Goal: Task Accomplishment & Management: Manage account settings

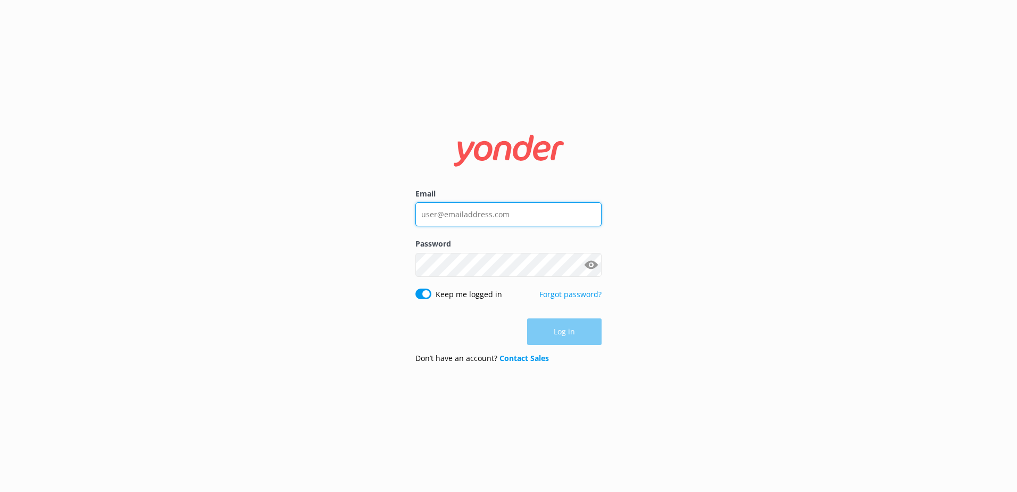
type input "[PERSON_NAME][EMAIL_ADDRESS][PERSON_NAME][DOMAIN_NAME]"
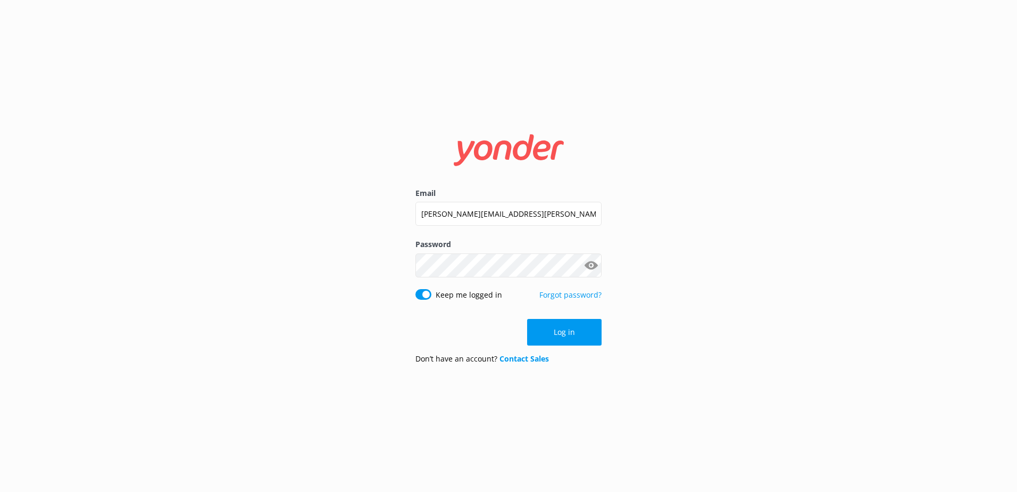
click at [574, 335] on div "Log in" at bounding box center [509, 332] width 186 height 27
click at [573, 331] on button "Log in" at bounding box center [564, 332] width 75 height 27
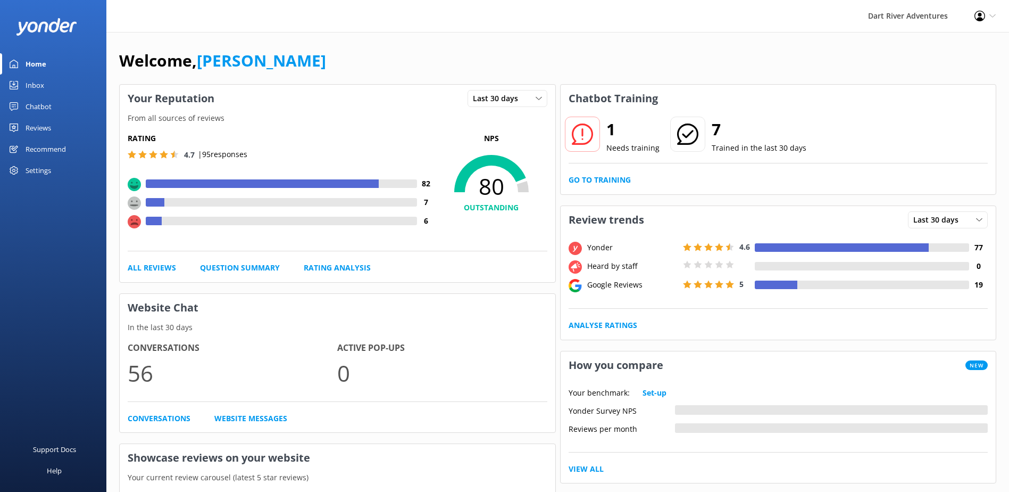
click at [37, 128] on div "Reviews" at bounding box center [39, 127] width 26 height 21
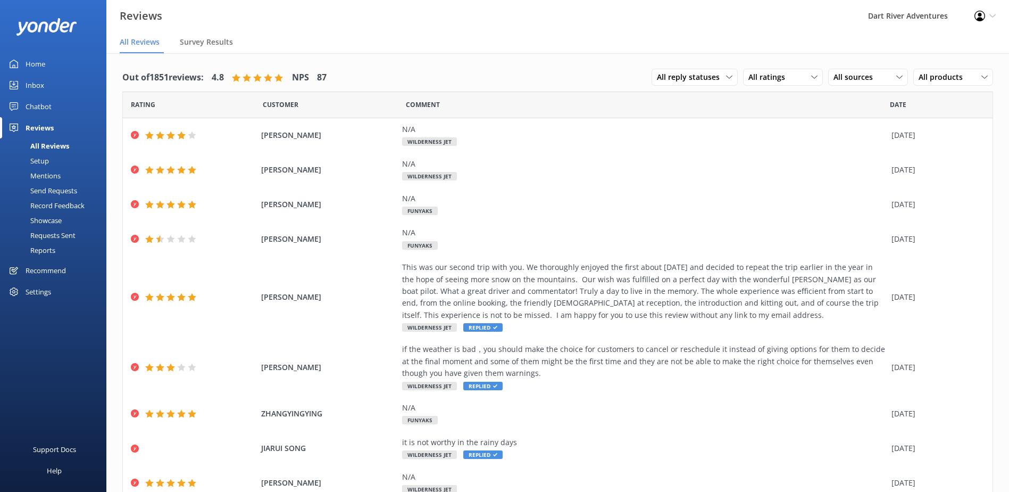
click at [41, 176] on div "Mentions" at bounding box center [33, 175] width 54 height 15
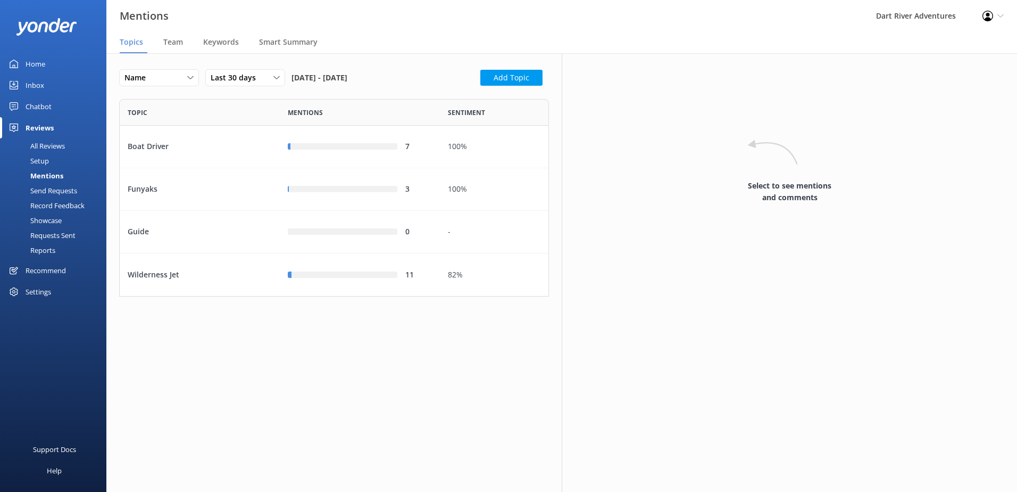
scroll to position [189, 422]
click at [290, 47] on div "Smart Summary" at bounding box center [290, 42] width 63 height 21
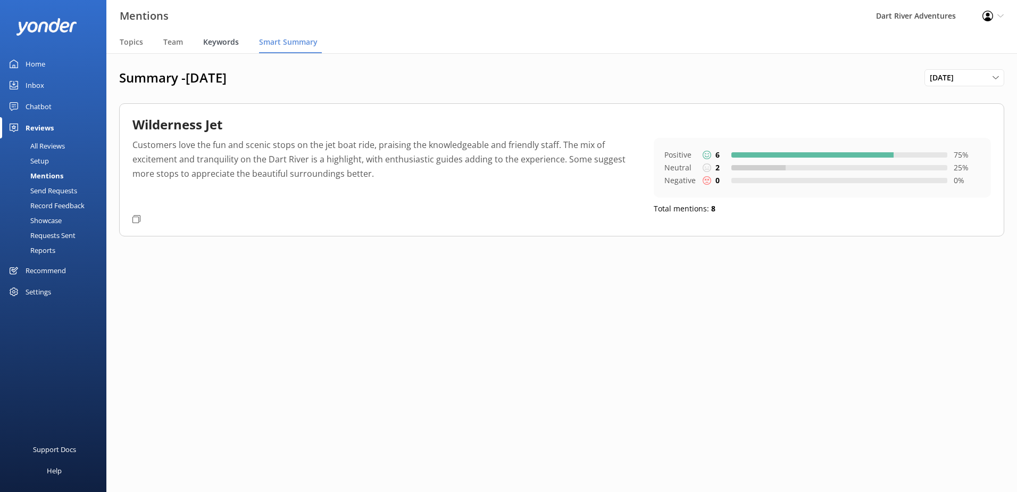
click at [221, 44] on span "Keywords" at bounding box center [221, 42] width 36 height 11
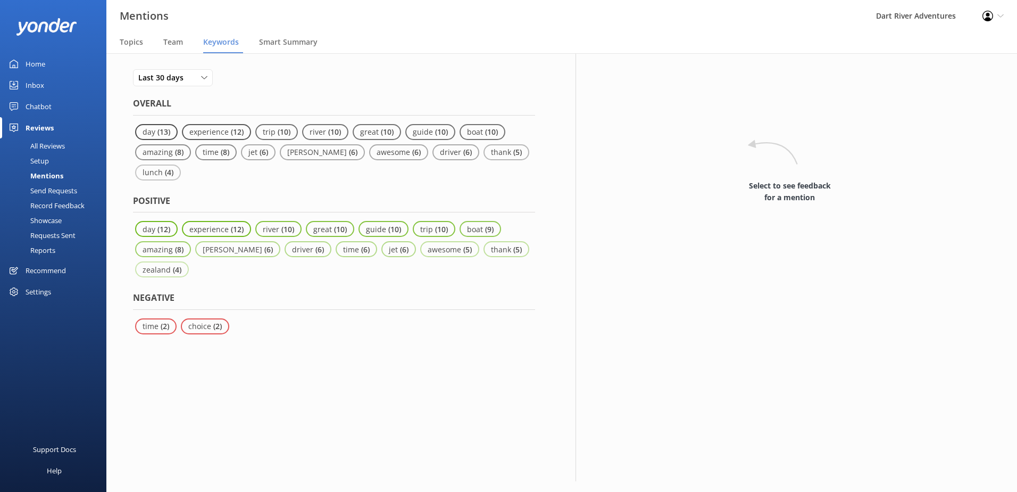
click at [161, 44] on nav "Topics Team Keywords Smart Summary" at bounding box center [561, 42] width 911 height 21
click at [168, 45] on span "Team" at bounding box center [173, 42] width 20 height 11
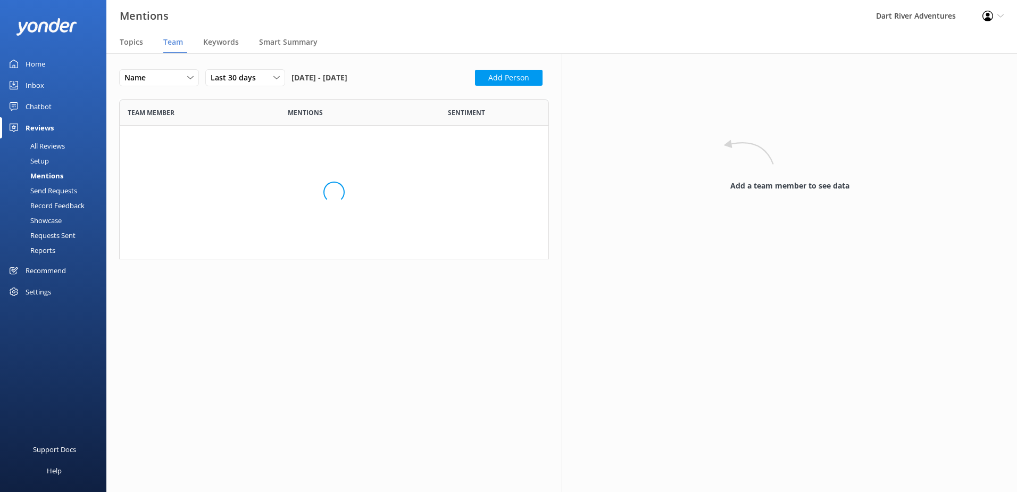
scroll to position [1169, 414]
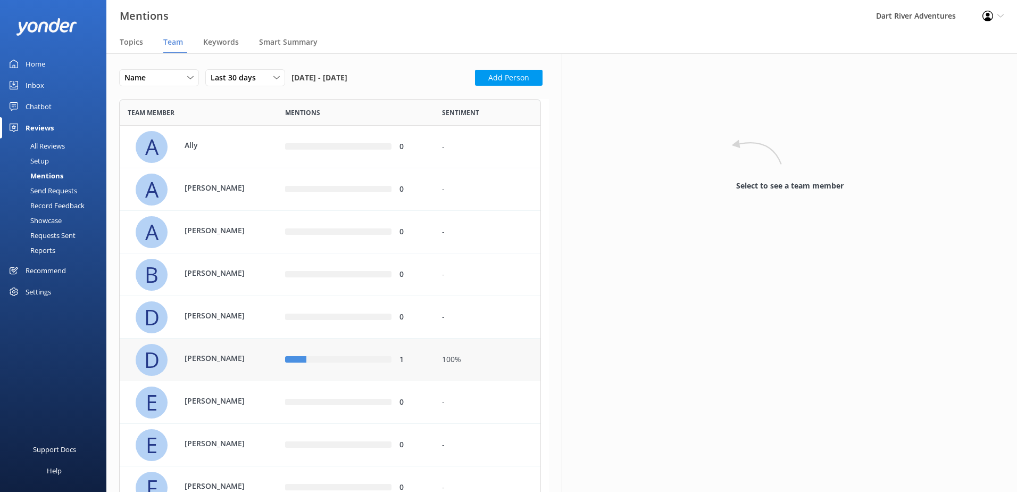
click at [469, 363] on div "100%" at bounding box center [487, 360] width 90 height 12
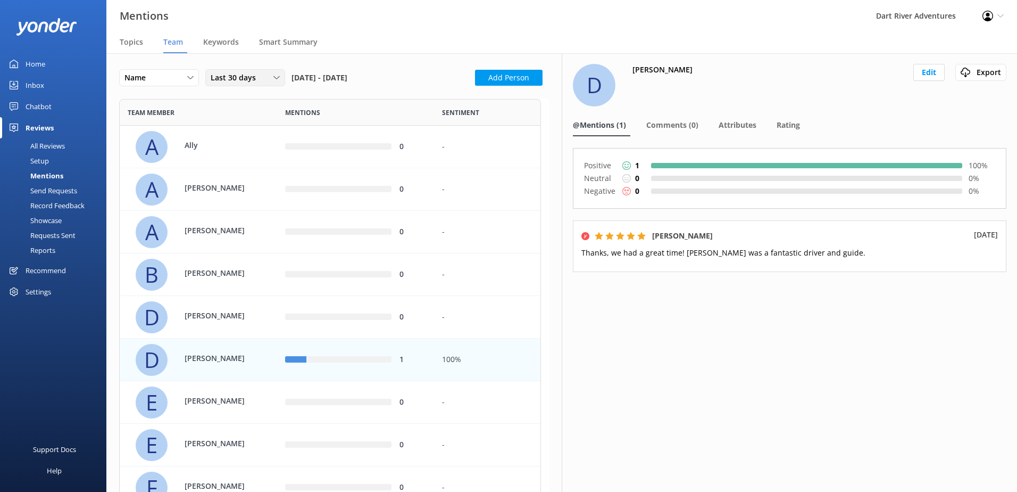
click at [253, 78] on span "Last 30 days" at bounding box center [237, 78] width 52 height 12
click at [235, 185] on div "Custom" at bounding box center [223, 185] width 24 height 11
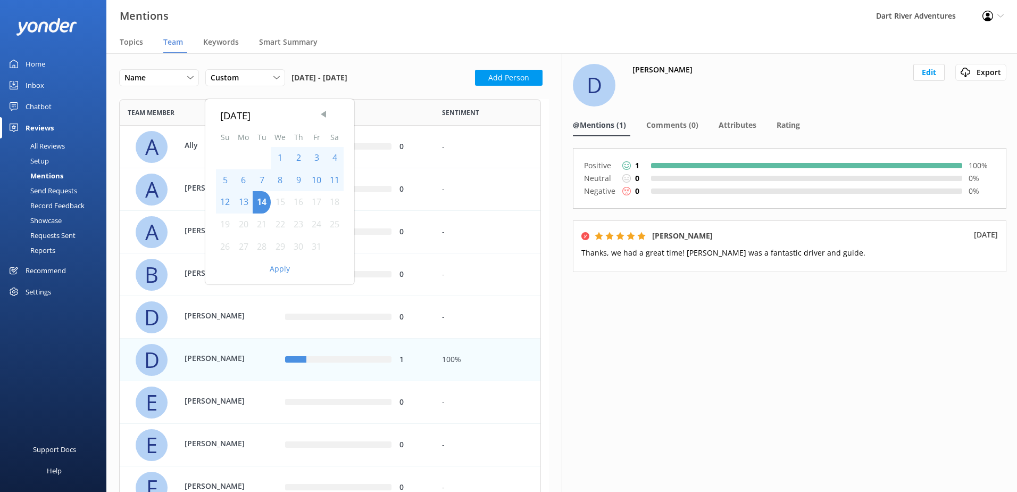
click at [325, 115] on span "Previous Month" at bounding box center [323, 114] width 11 height 11
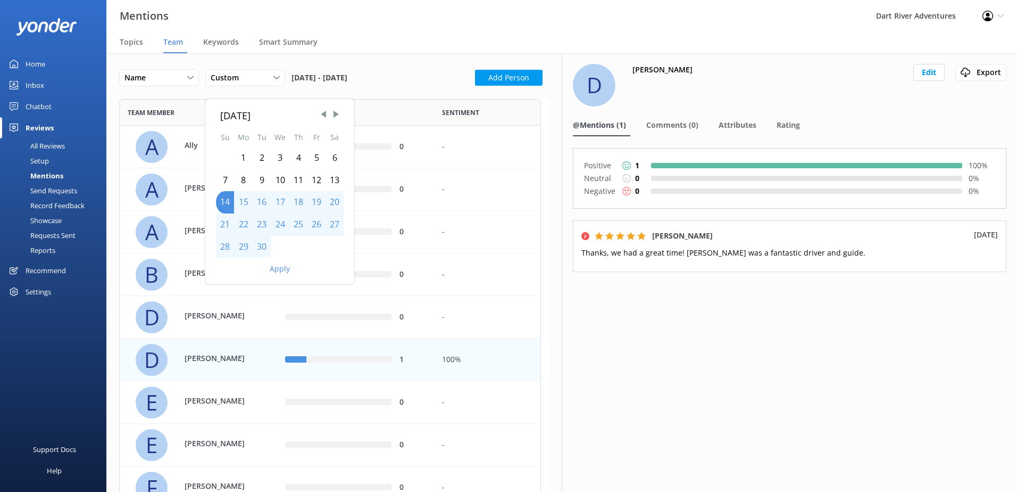
click at [243, 160] on div "1" at bounding box center [243, 158] width 19 height 22
click at [259, 244] on div "30" at bounding box center [262, 247] width 18 height 22
click at [282, 272] on button "Apply" at bounding box center [280, 268] width 20 height 7
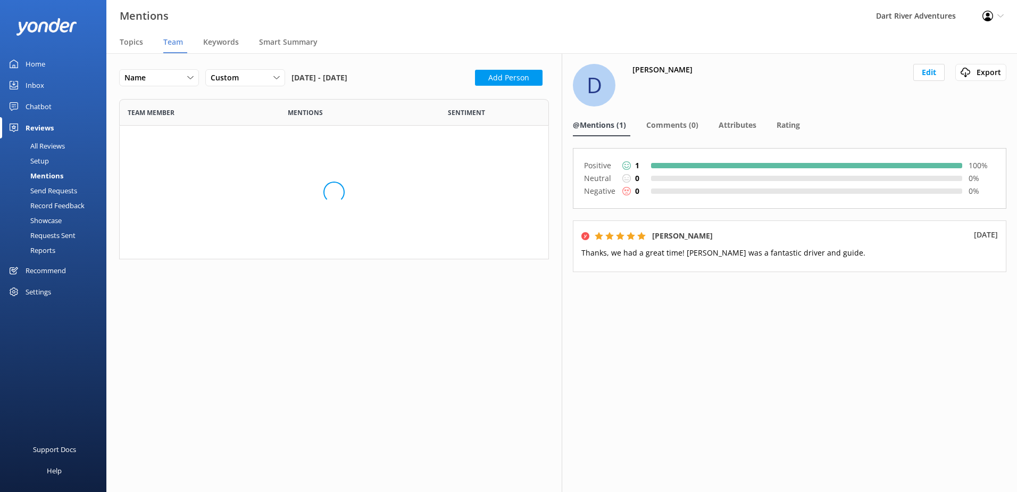
scroll to position [1169, 414]
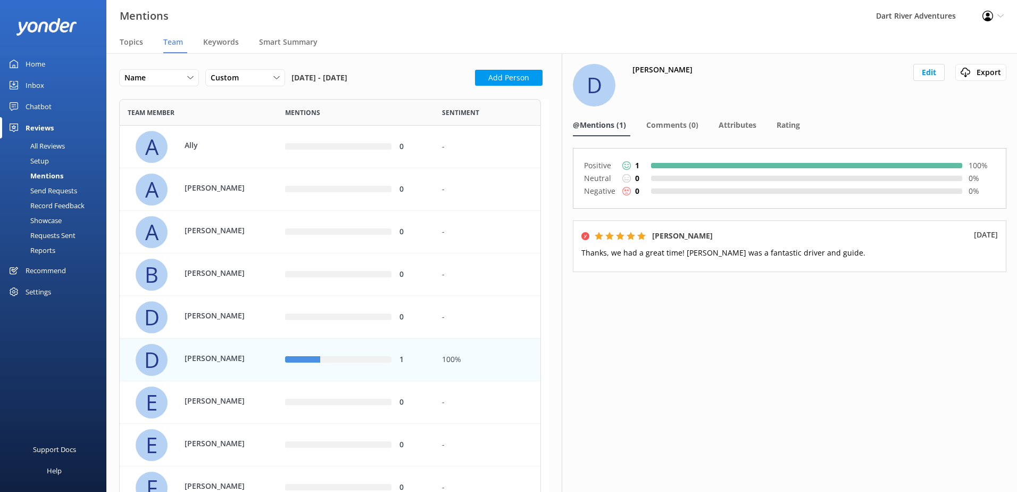
click at [205, 347] on div "[PERSON_NAME]" at bounding box center [203, 360] width 134 height 32
click at [216, 318] on p "[PERSON_NAME]" at bounding box center [219, 316] width 69 height 12
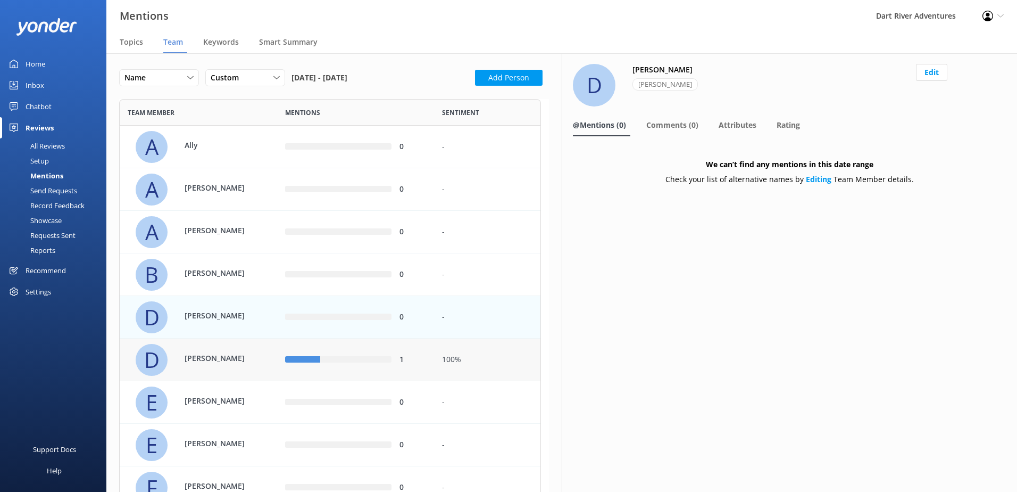
click at [230, 343] on div "[PERSON_NAME]" at bounding box center [199, 359] width 158 height 43
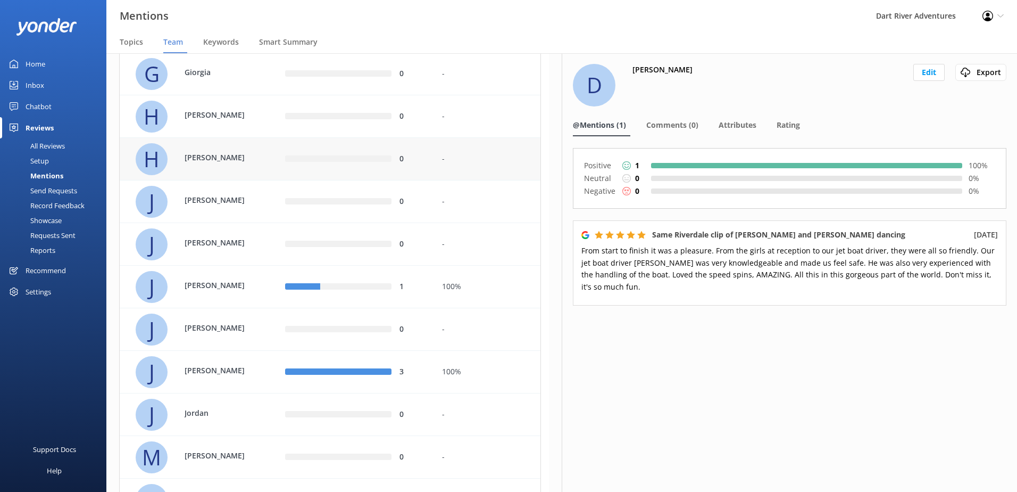
scroll to position [479, 0]
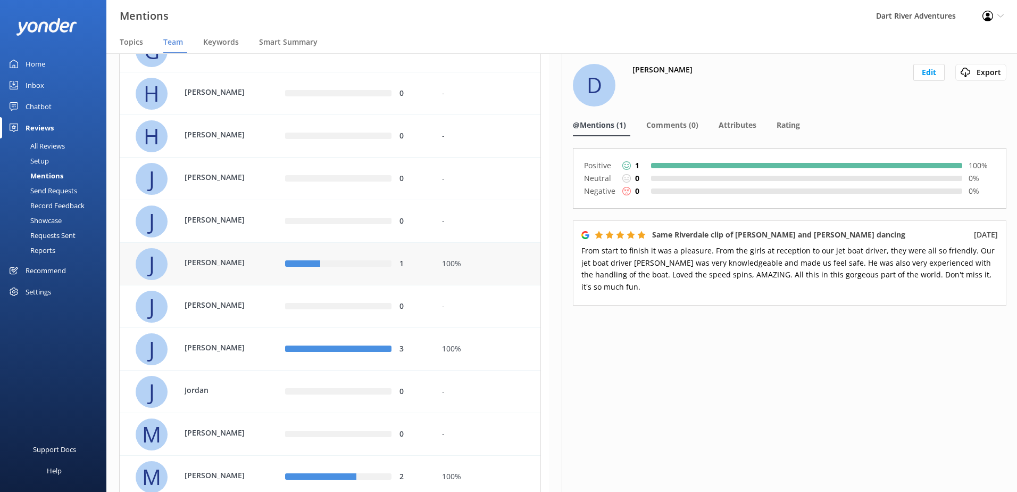
click at [489, 268] on div "100%" at bounding box center [487, 264] width 90 height 12
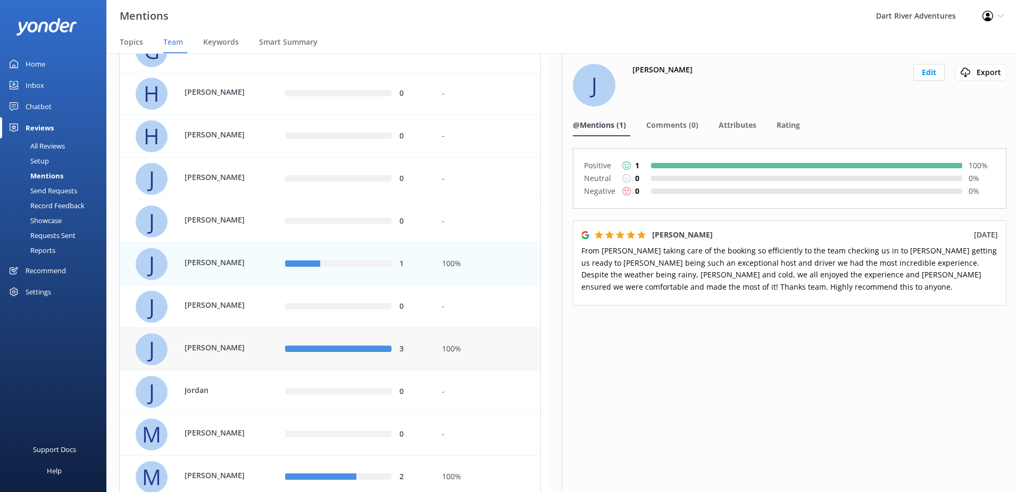
click at [445, 341] on div "100%" at bounding box center [487, 349] width 106 height 43
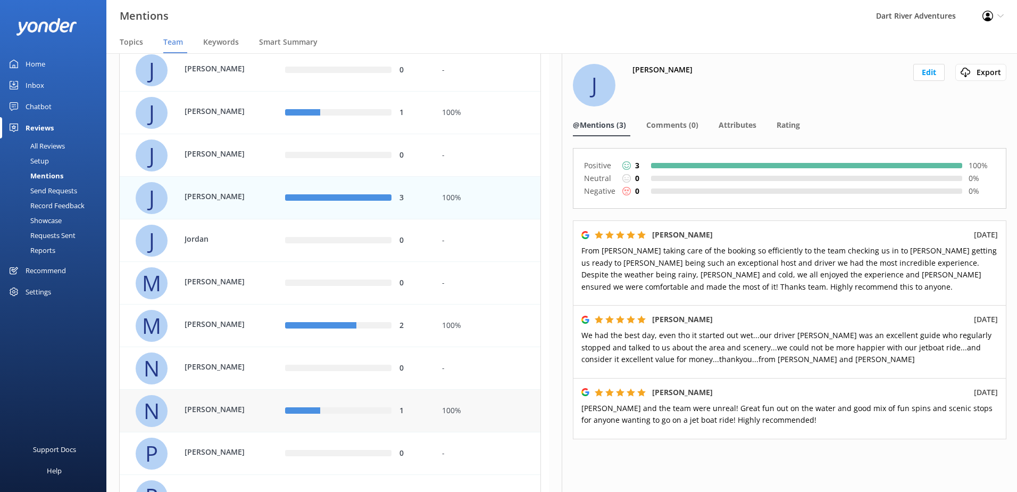
scroll to position [639, 0]
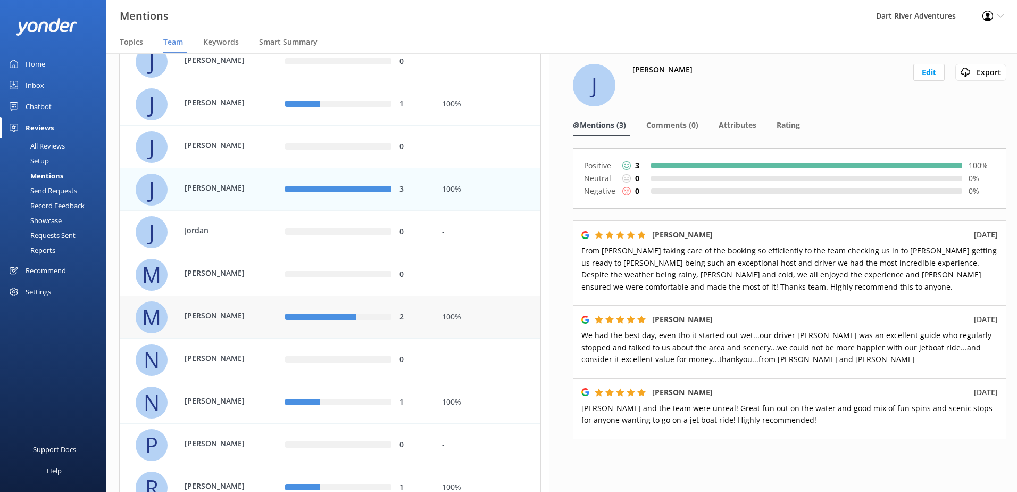
click at [432, 310] on div "2" at bounding box center [356, 317] width 158 height 43
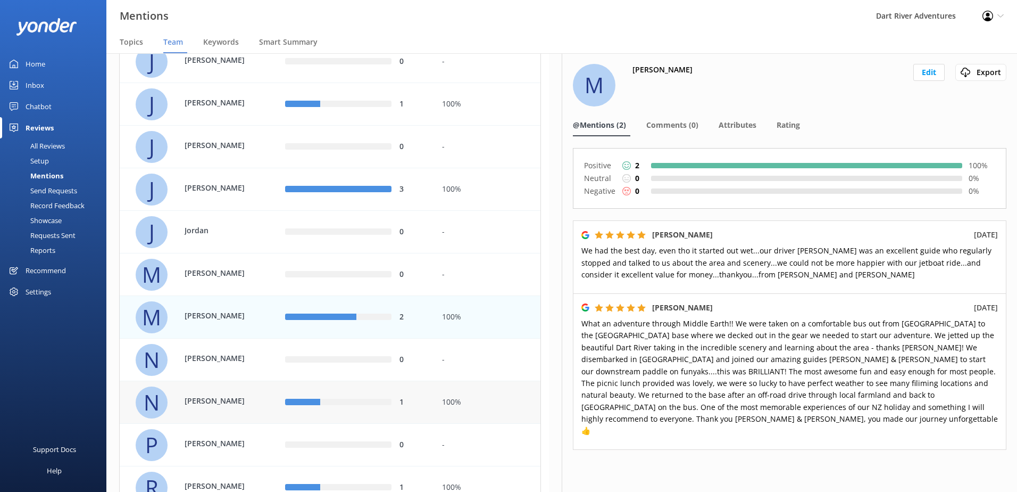
click at [475, 416] on div "100%" at bounding box center [487, 402] width 106 height 43
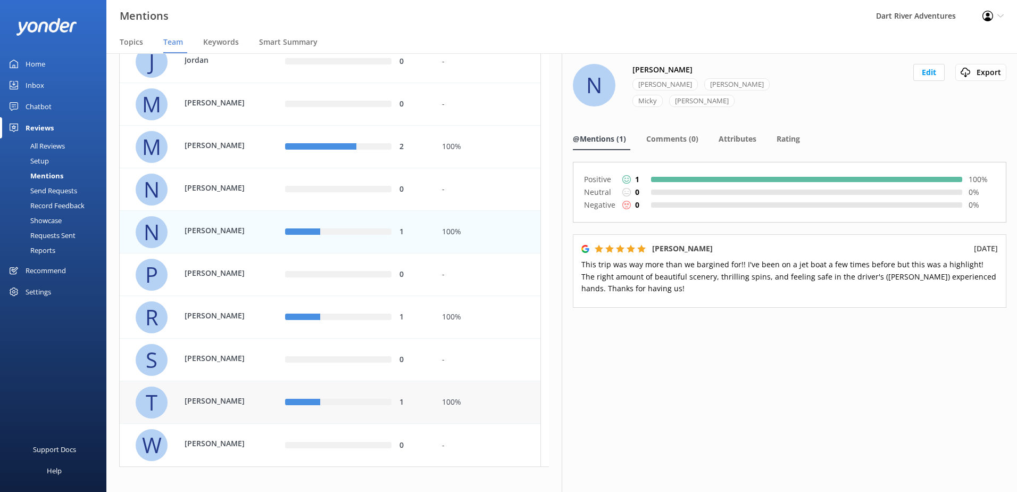
scroll to position [816, 0]
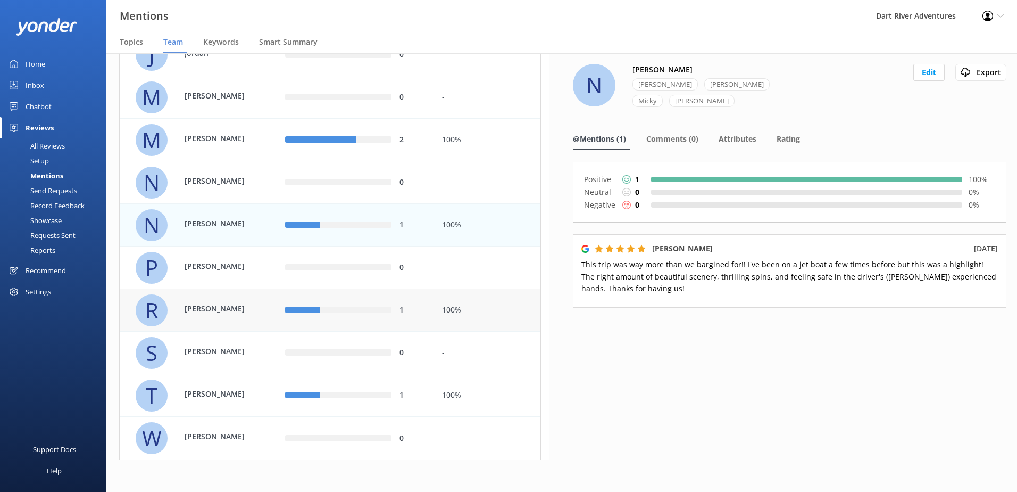
click at [458, 312] on div "100%" at bounding box center [487, 310] width 90 height 12
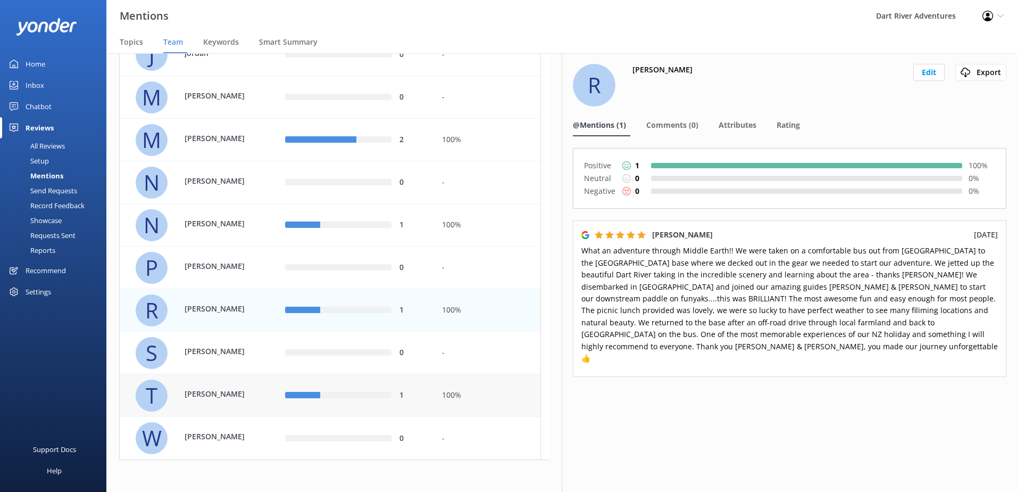
click at [470, 383] on div "100%" at bounding box center [487, 395] width 106 height 43
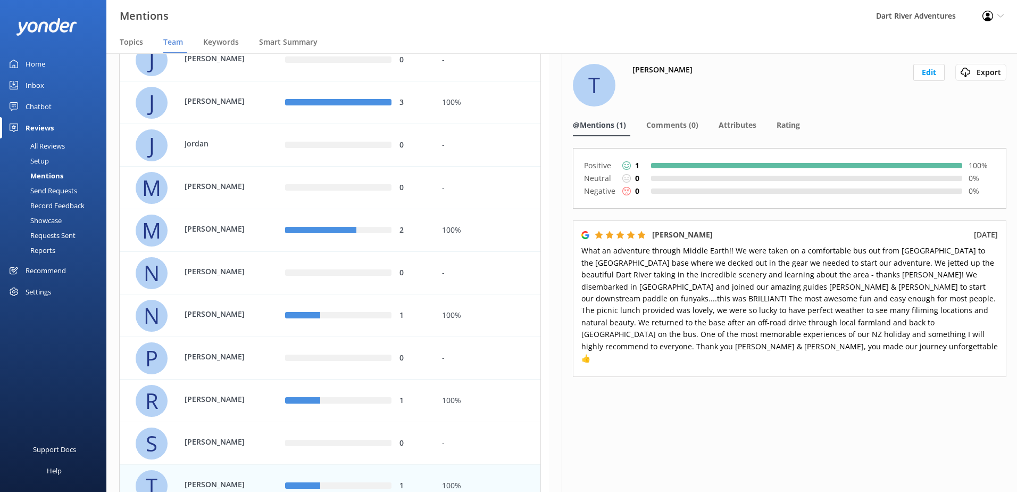
scroll to position [656, 0]
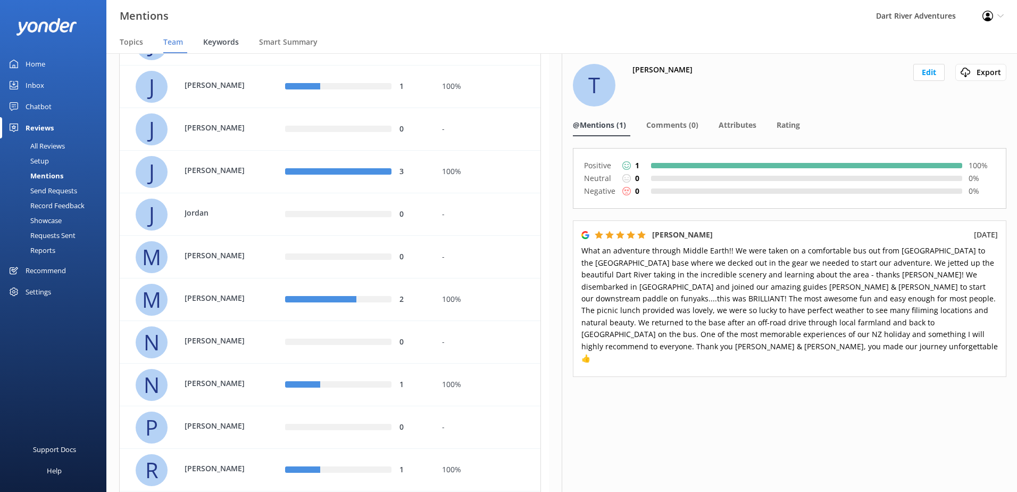
click at [219, 36] on div "Keywords" at bounding box center [223, 42] width 40 height 21
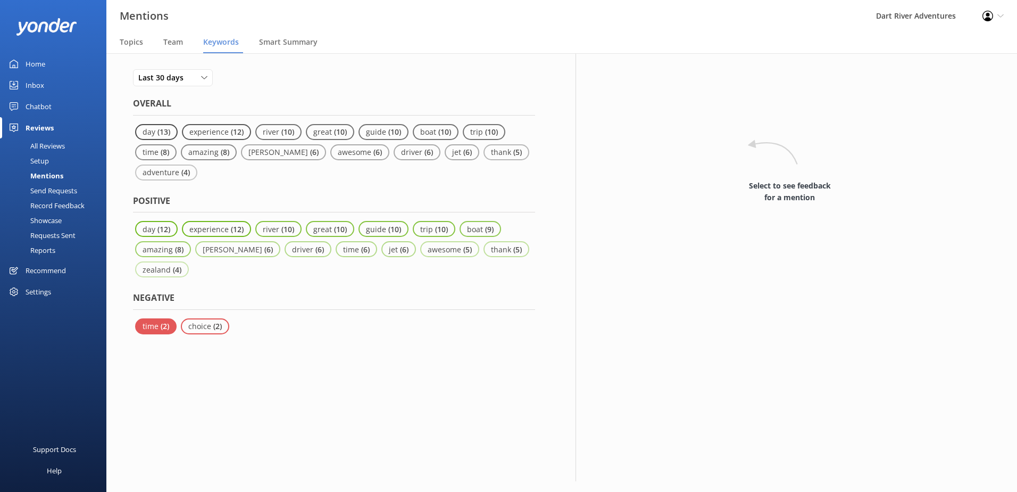
click at [148, 330] on p "time" at bounding box center [152, 326] width 18 height 10
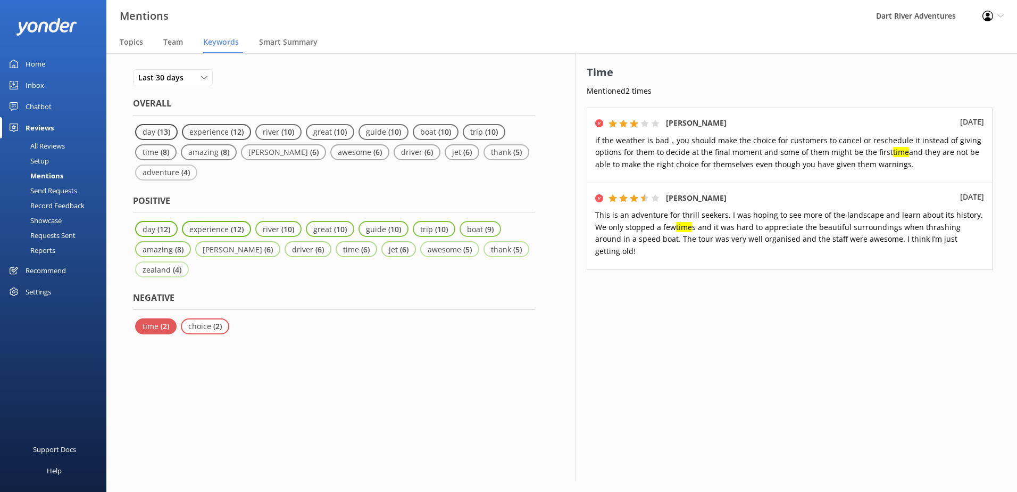
click at [320, 380] on div "Last 30 days Last 7 days Last 30 days Last 90 days Last 180 days Overall day ( …" at bounding box center [334, 267] width 428 height 428
click at [337, 341] on div "Last 30 days Last 7 days Last 30 days Last 90 days Last 180 days Overall day ( …" at bounding box center [334, 267] width 428 height 428
click at [271, 46] on span "Smart Summary" at bounding box center [288, 42] width 59 height 11
